Goal: Book appointment/travel/reservation

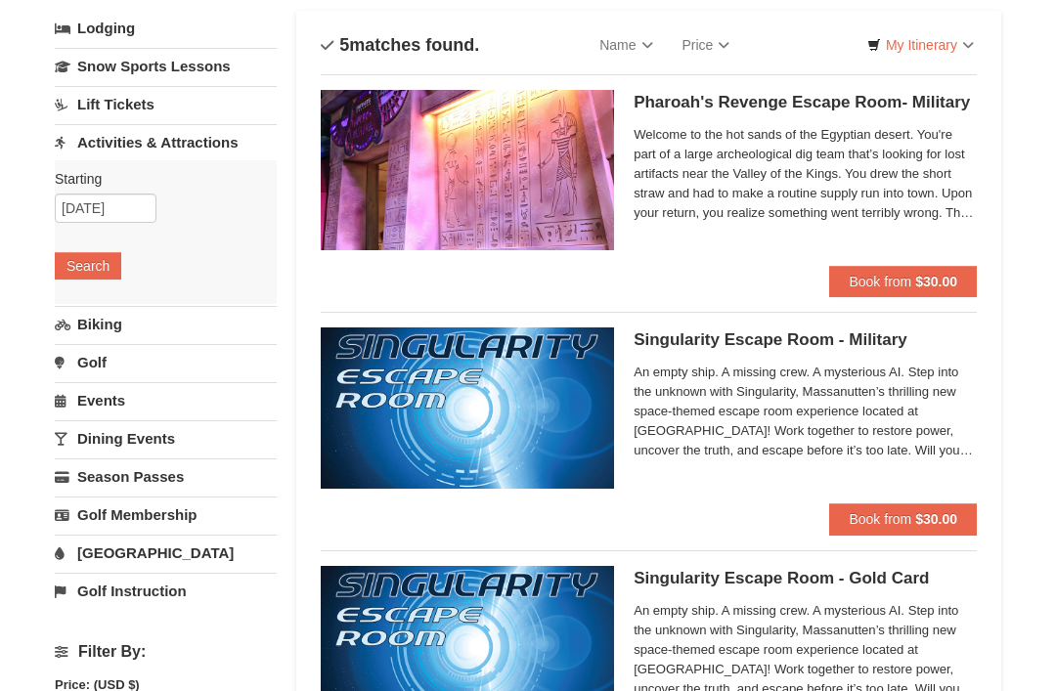
scroll to position [117, 0]
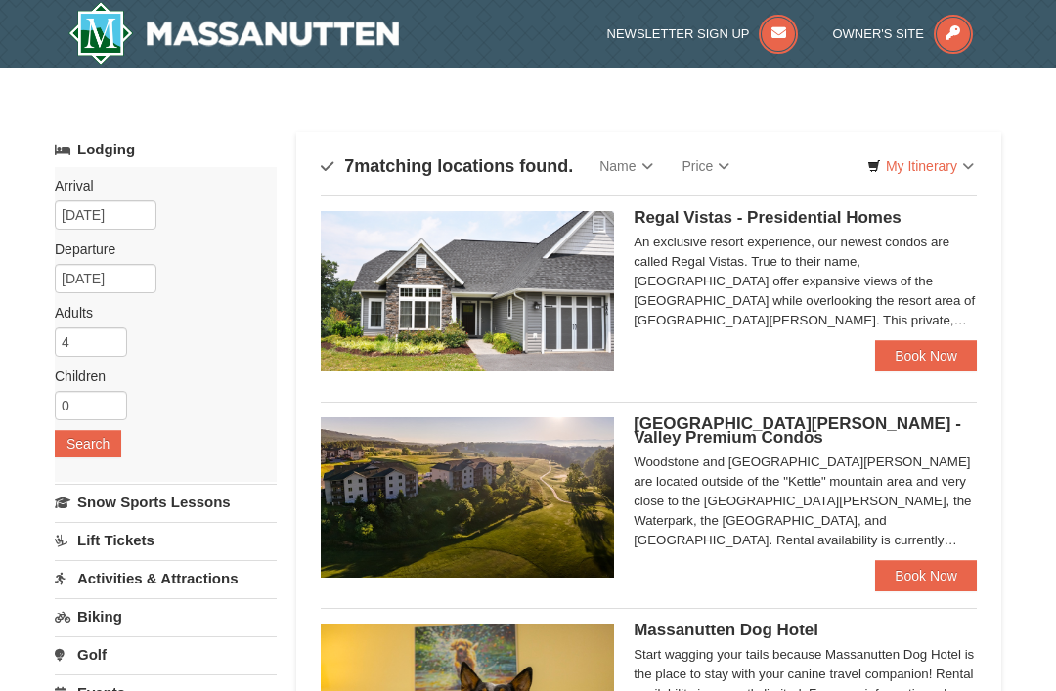
click at [739, 259] on div "An exclusive resort experience, our newest condos are called Regal Vistas. True…" at bounding box center [804, 282] width 343 height 98
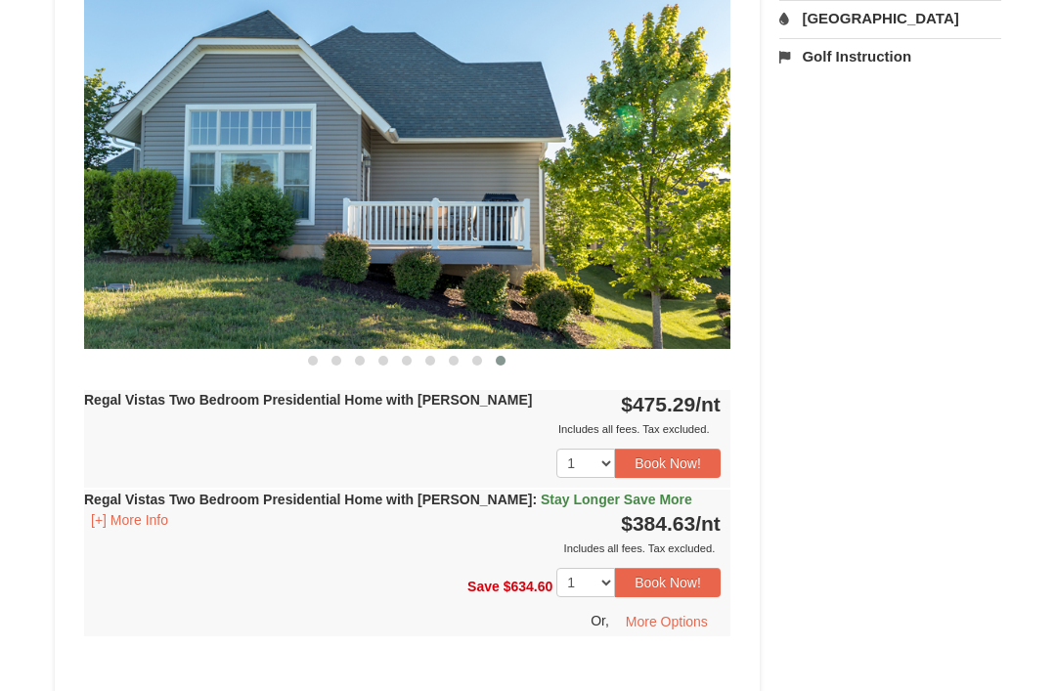
scroll to position [864, 0]
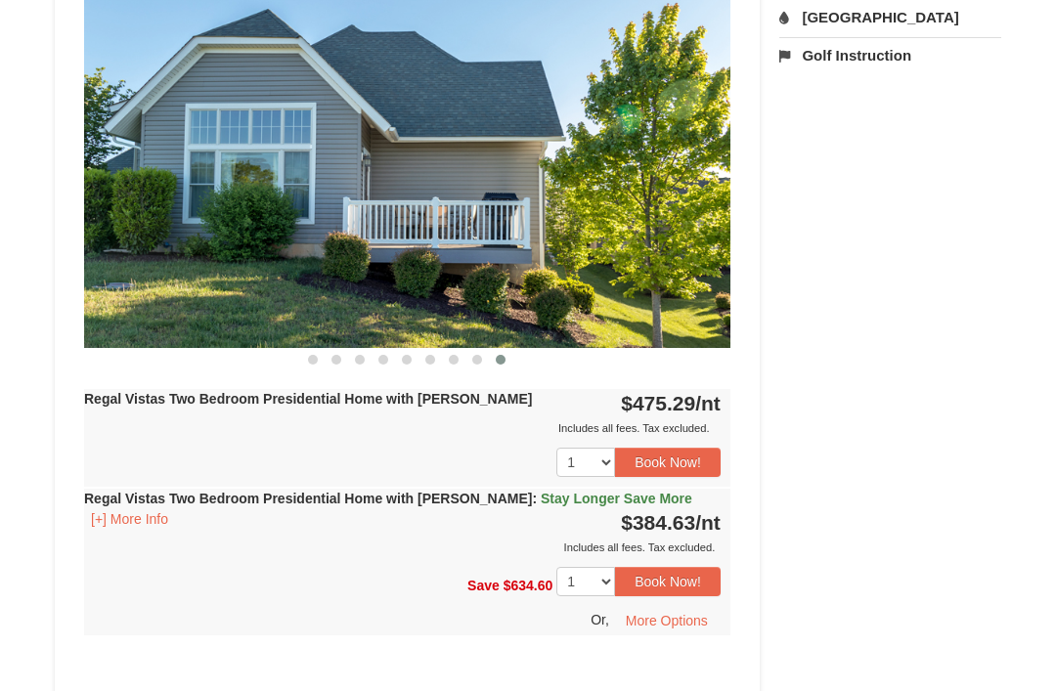
click at [541, 492] on span "Stay Longer Save More" at bounding box center [616, 500] width 151 height 16
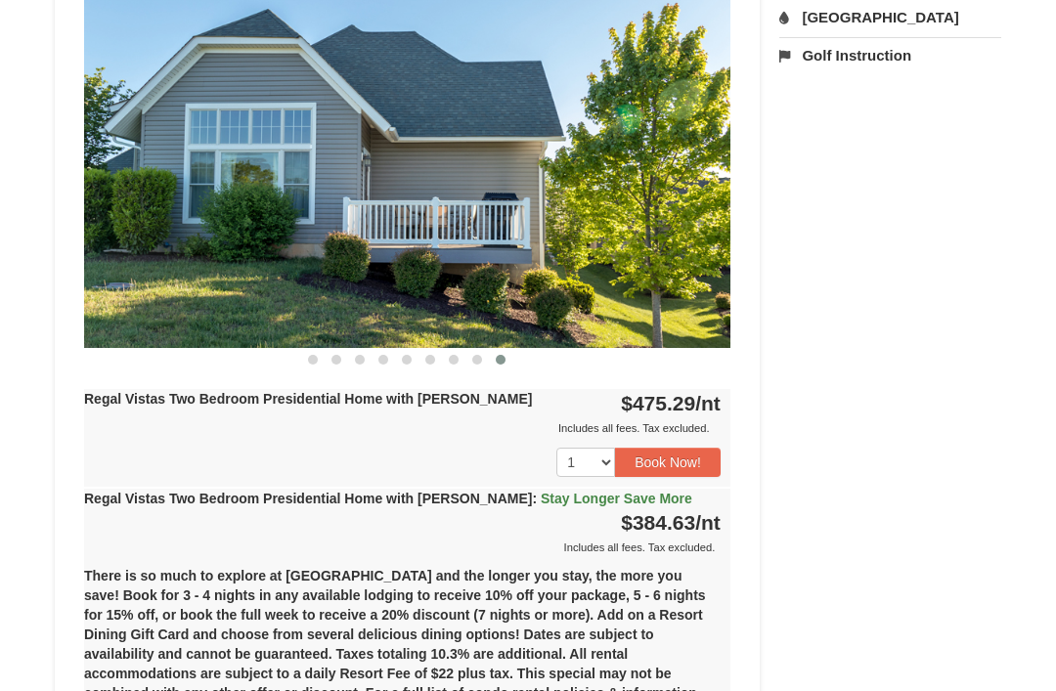
click at [541, 491] on span "Stay Longer Save More" at bounding box center [616, 499] width 151 height 16
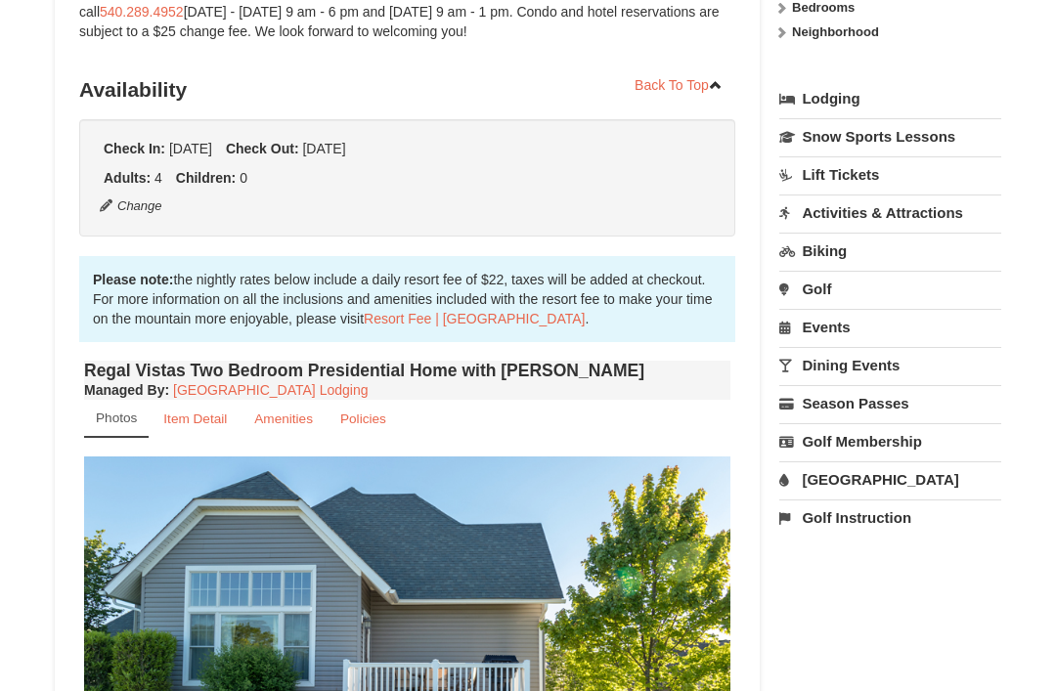
scroll to position [400, 0]
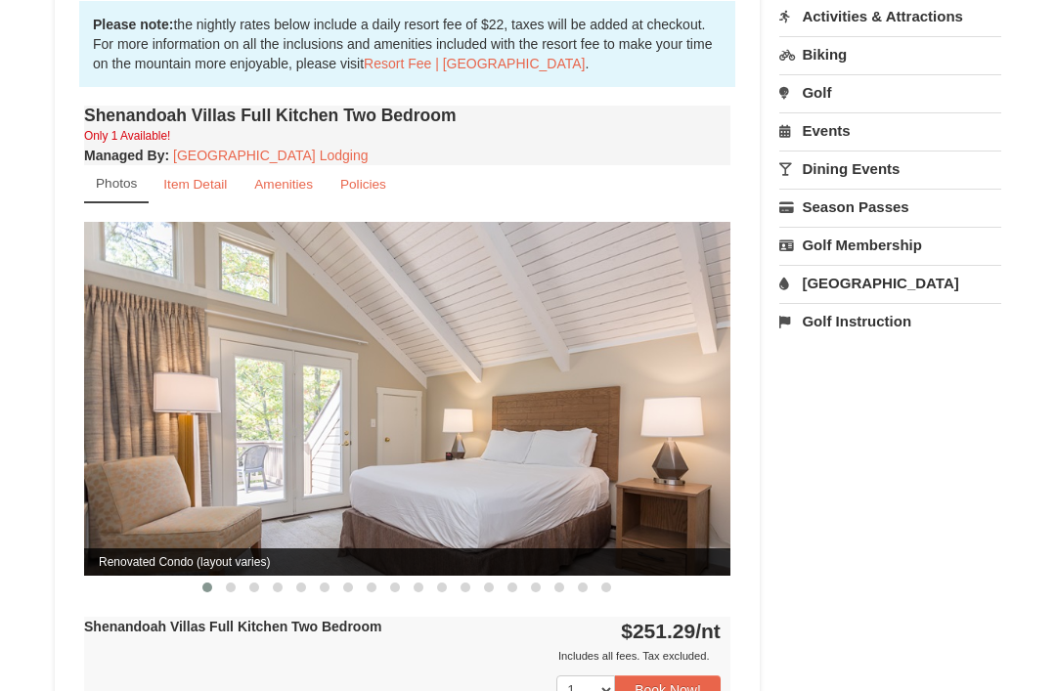
scroll to position [581, 0]
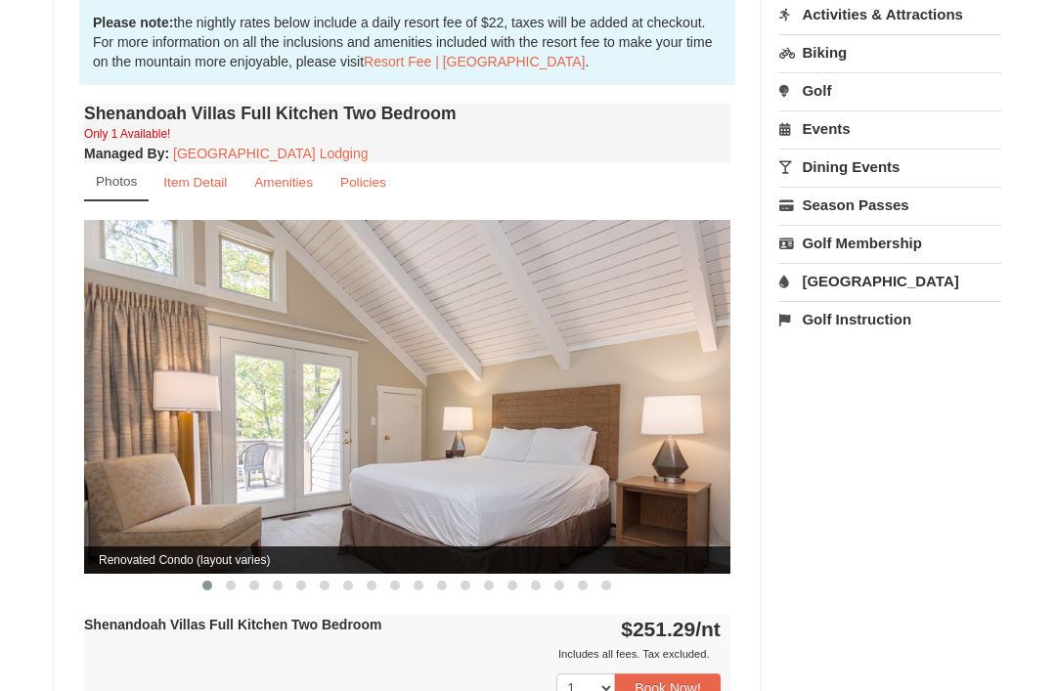
click at [698, 377] on img at bounding box center [407, 398] width 646 height 354
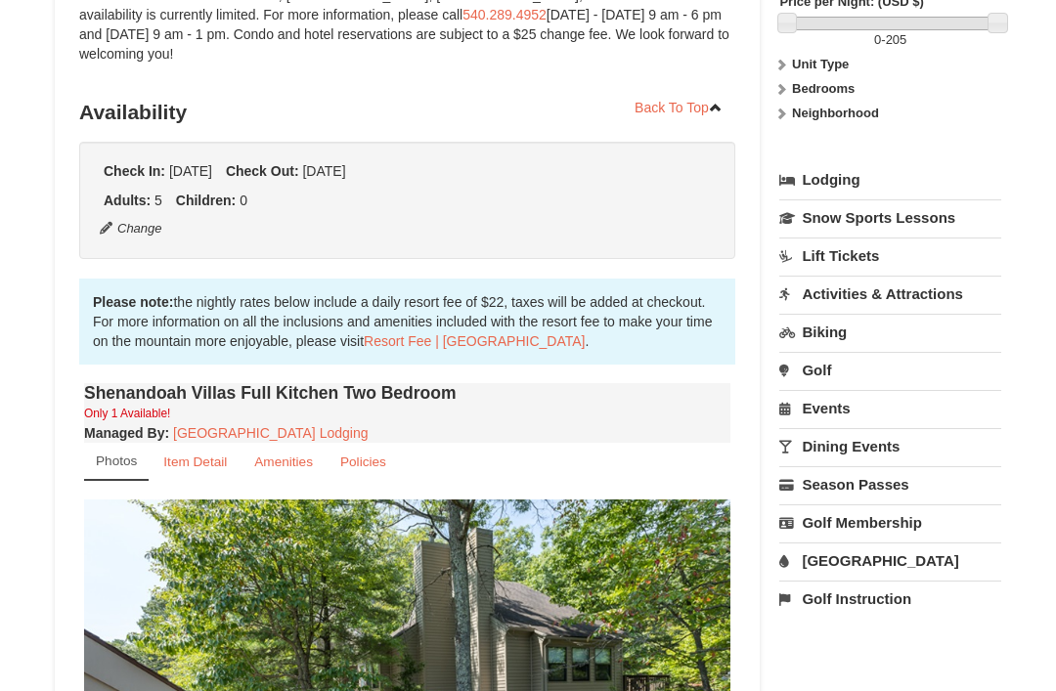
scroll to position [301, 0]
